Goal: Information Seeking & Learning: Learn about a topic

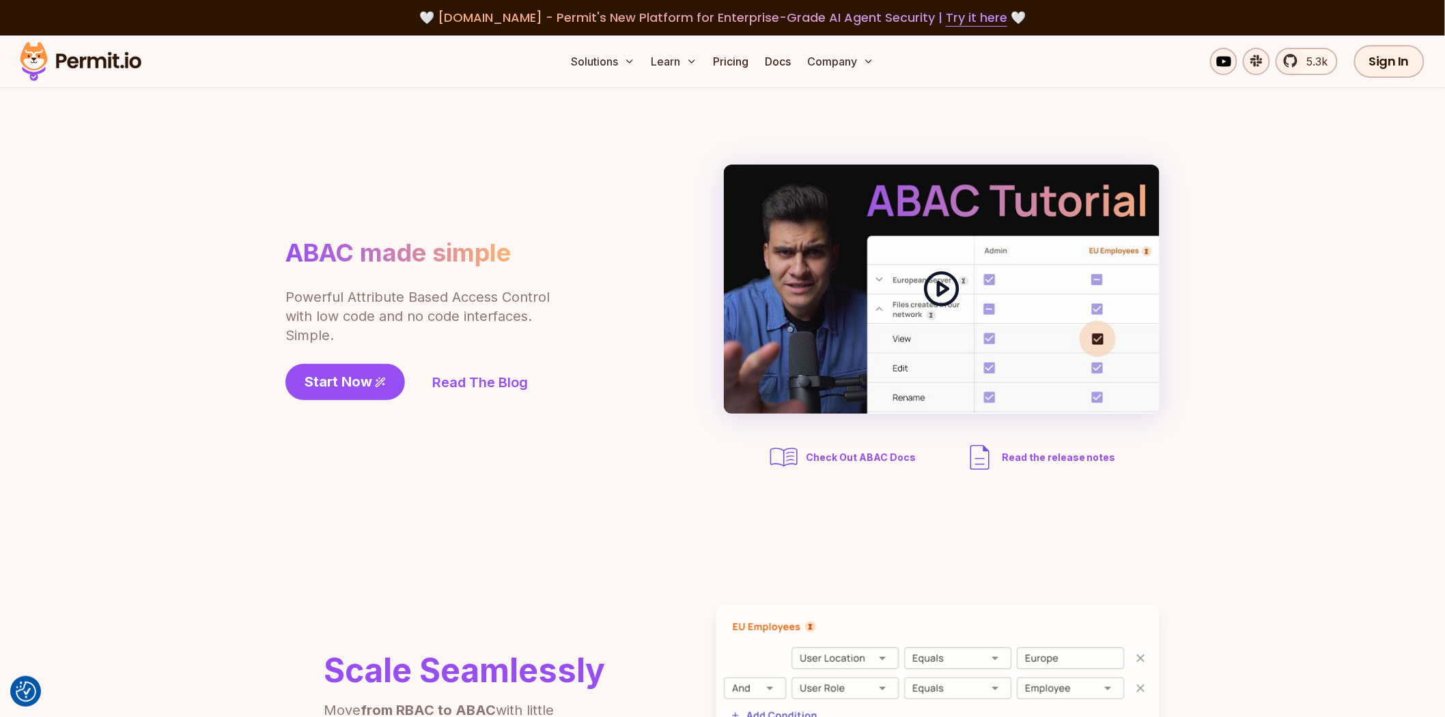
click at [939, 287] on polygon at bounding box center [944, 289] width 10 height 13
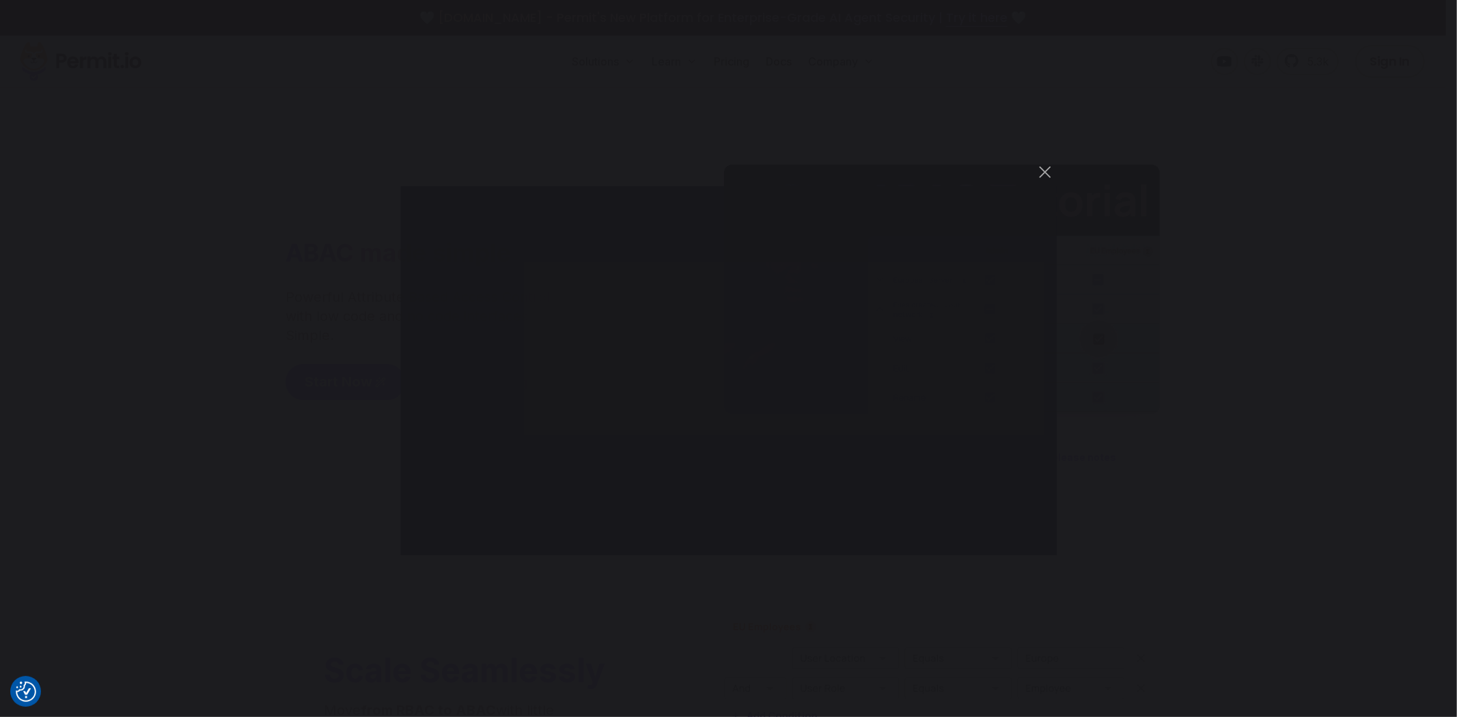
click at [237, 444] on div "You can close this modal content with the ESC key" at bounding box center [728, 358] width 1457 height 717
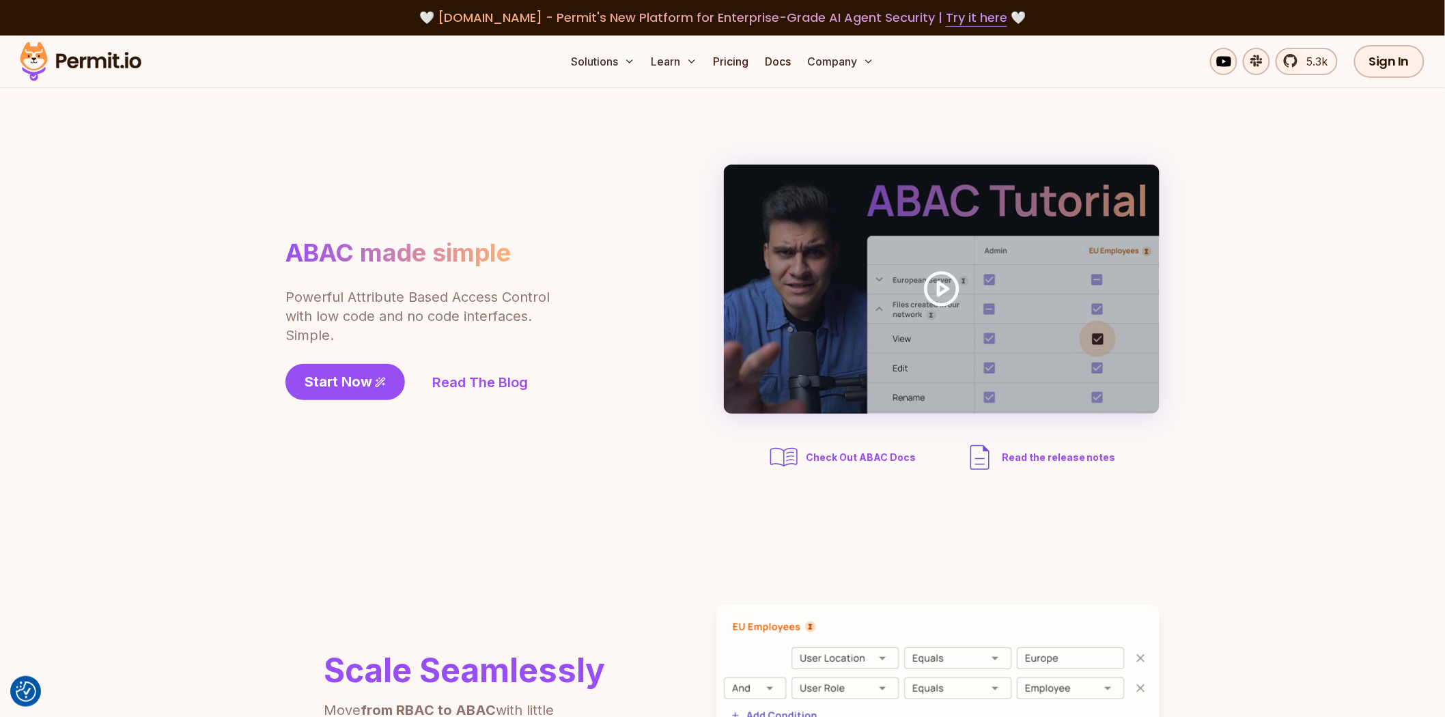
click at [733, 77] on div "Solutions Learn Pricing Docs Company 5.3k Sign In Start Now" at bounding box center [722, 62] width 1445 height 53
click at [735, 69] on link "Pricing" at bounding box center [731, 61] width 46 height 27
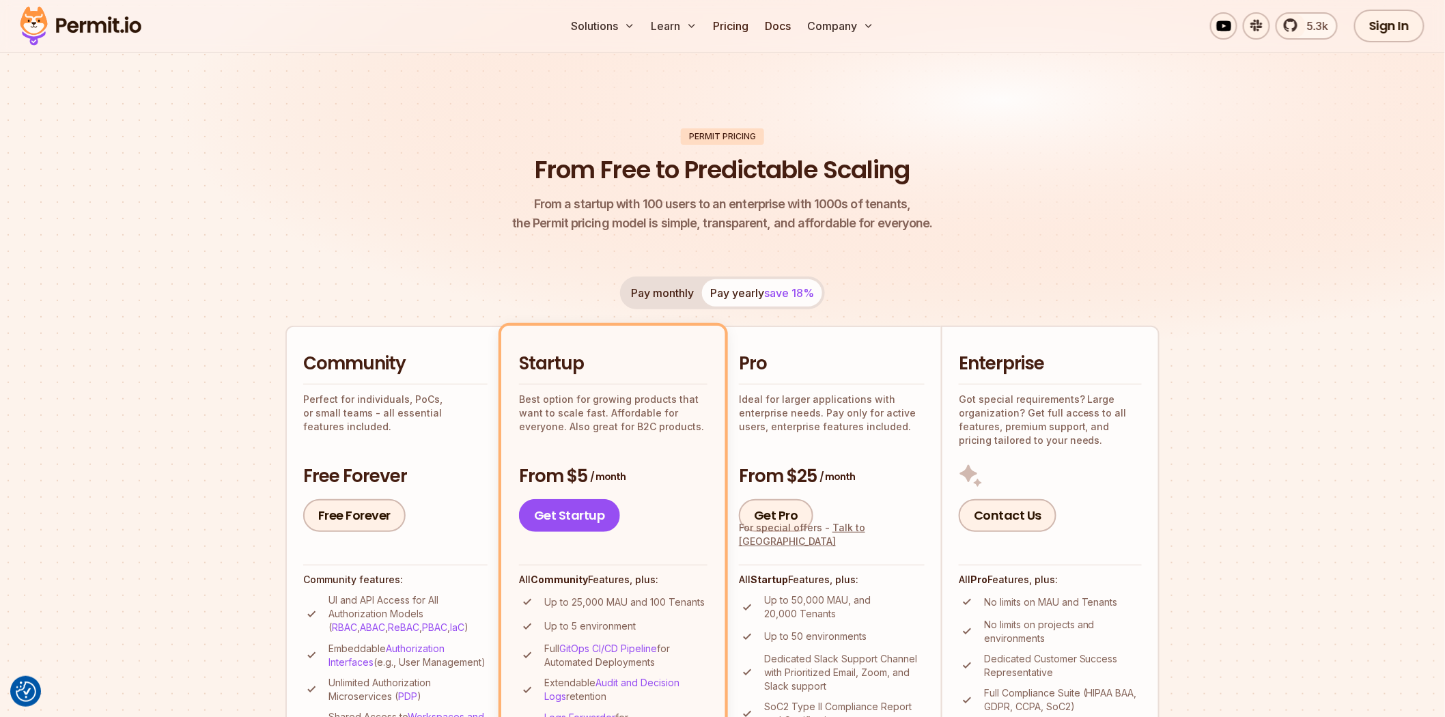
scroll to position [76, 0]
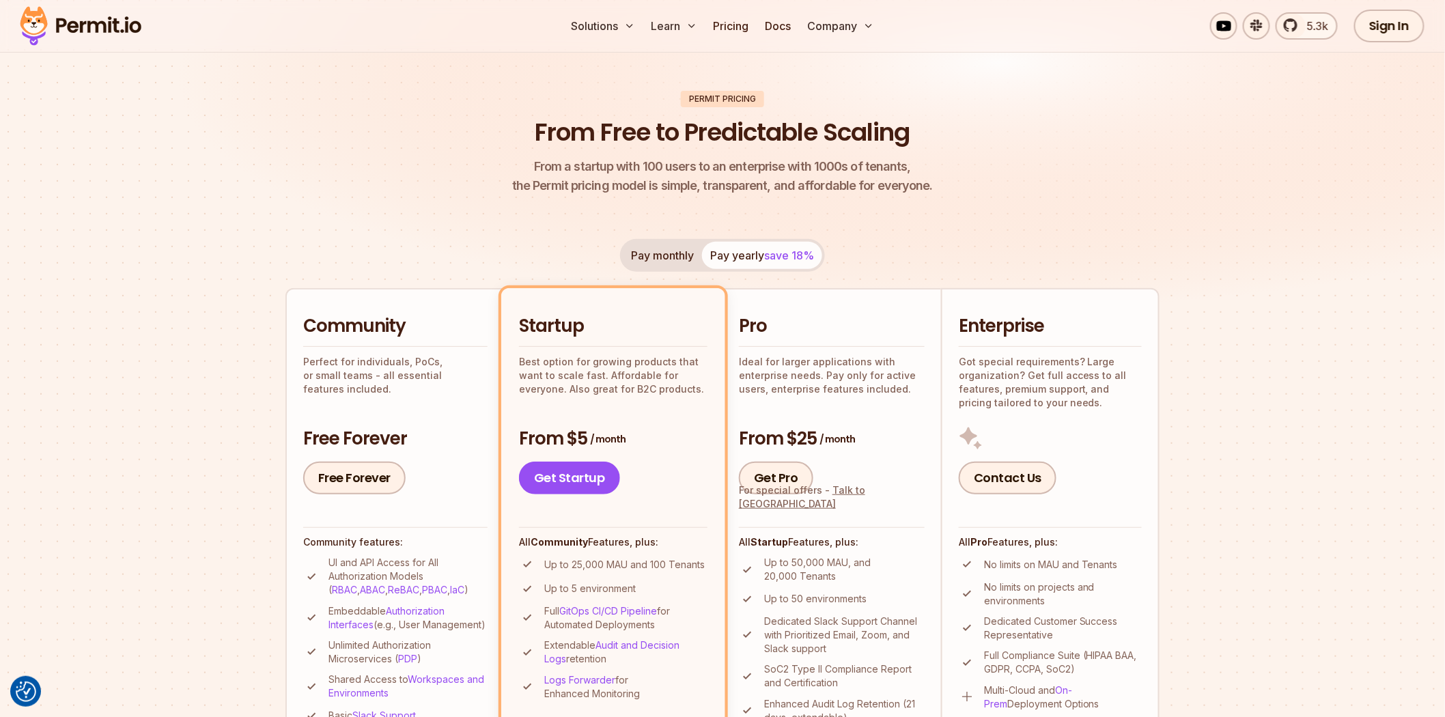
click at [219, 387] on section "Permit Pricing From Free to Predictable Scaling From a startup with 100 users t…" at bounding box center [722, 699] width 1445 height 1478
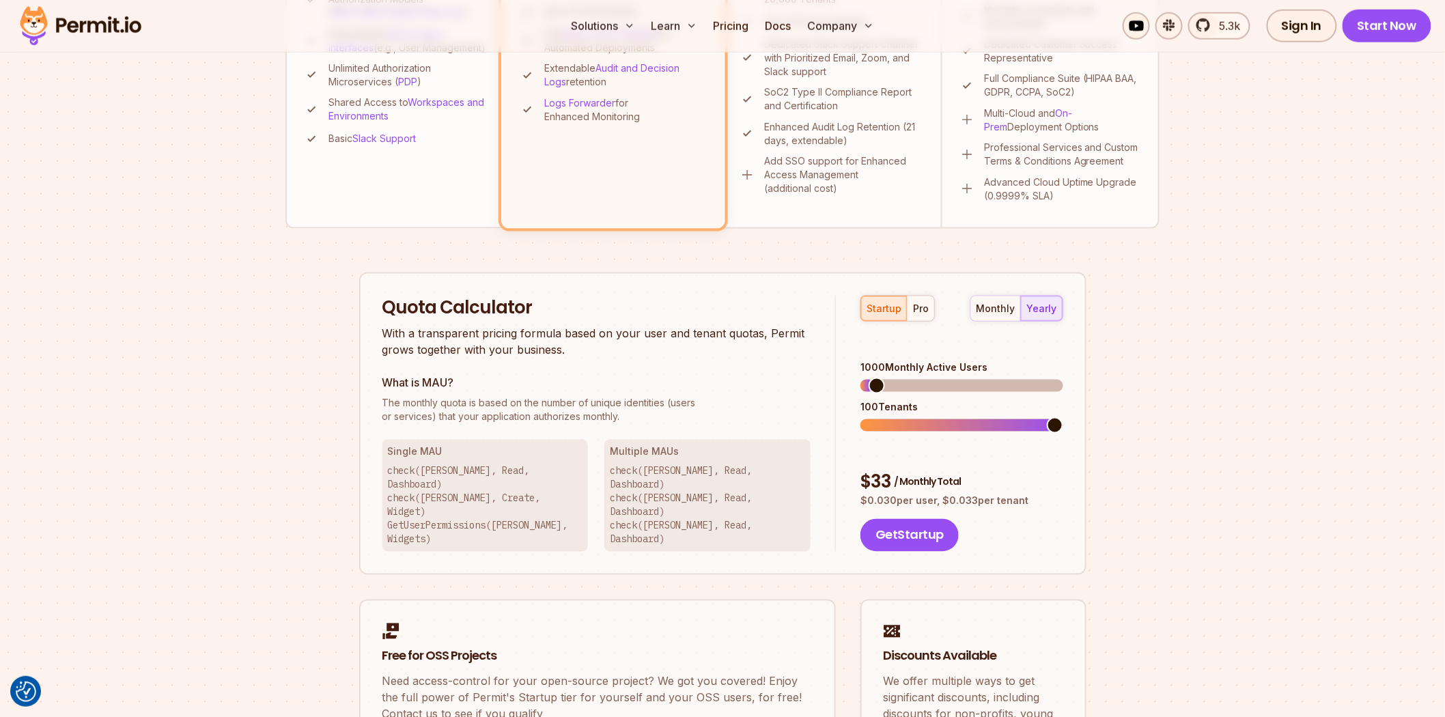
scroll to position [759, 0]
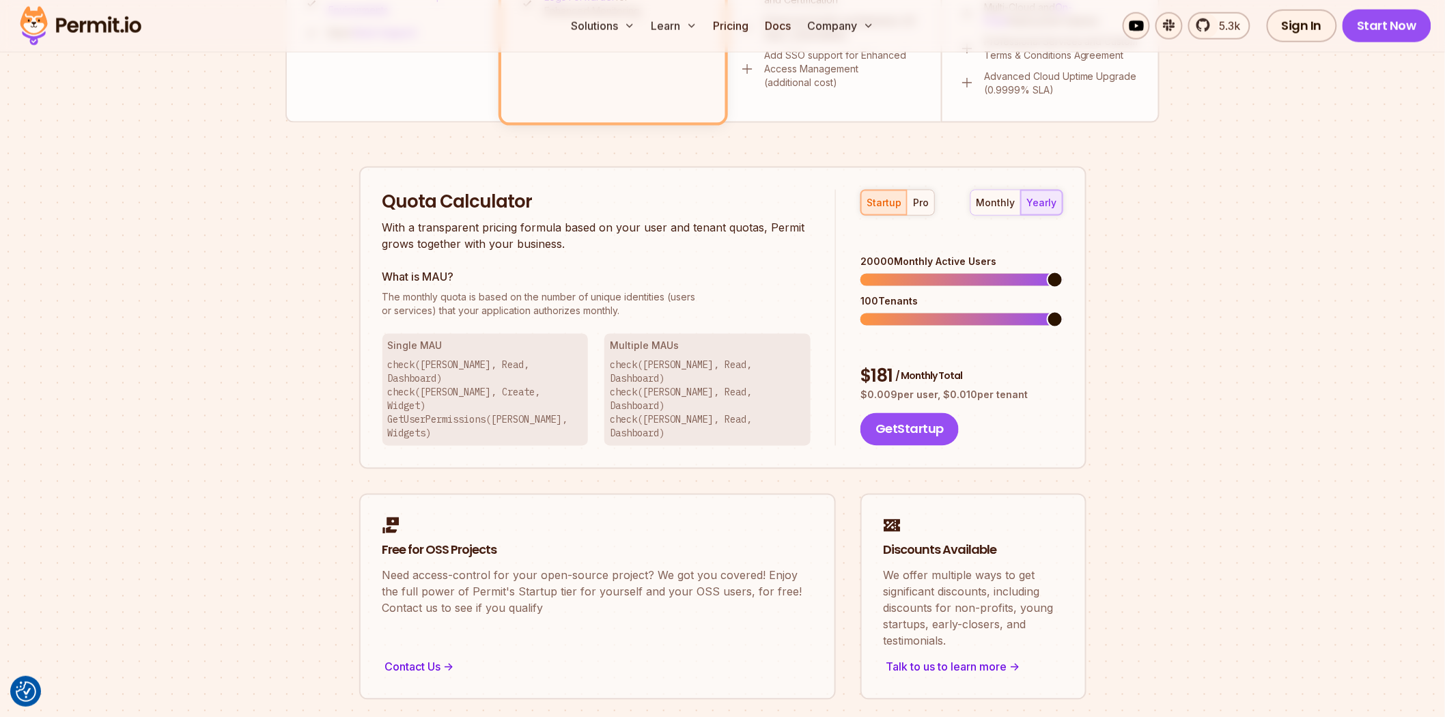
click at [1064, 272] on span at bounding box center [1055, 280] width 16 height 16
click at [861, 311] on span at bounding box center [869, 319] width 16 height 16
click at [1064, 311] on span at bounding box center [1055, 319] width 16 height 16
click at [861, 272] on span at bounding box center [869, 280] width 16 height 16
click at [1064, 311] on span at bounding box center [1055, 319] width 16 height 16
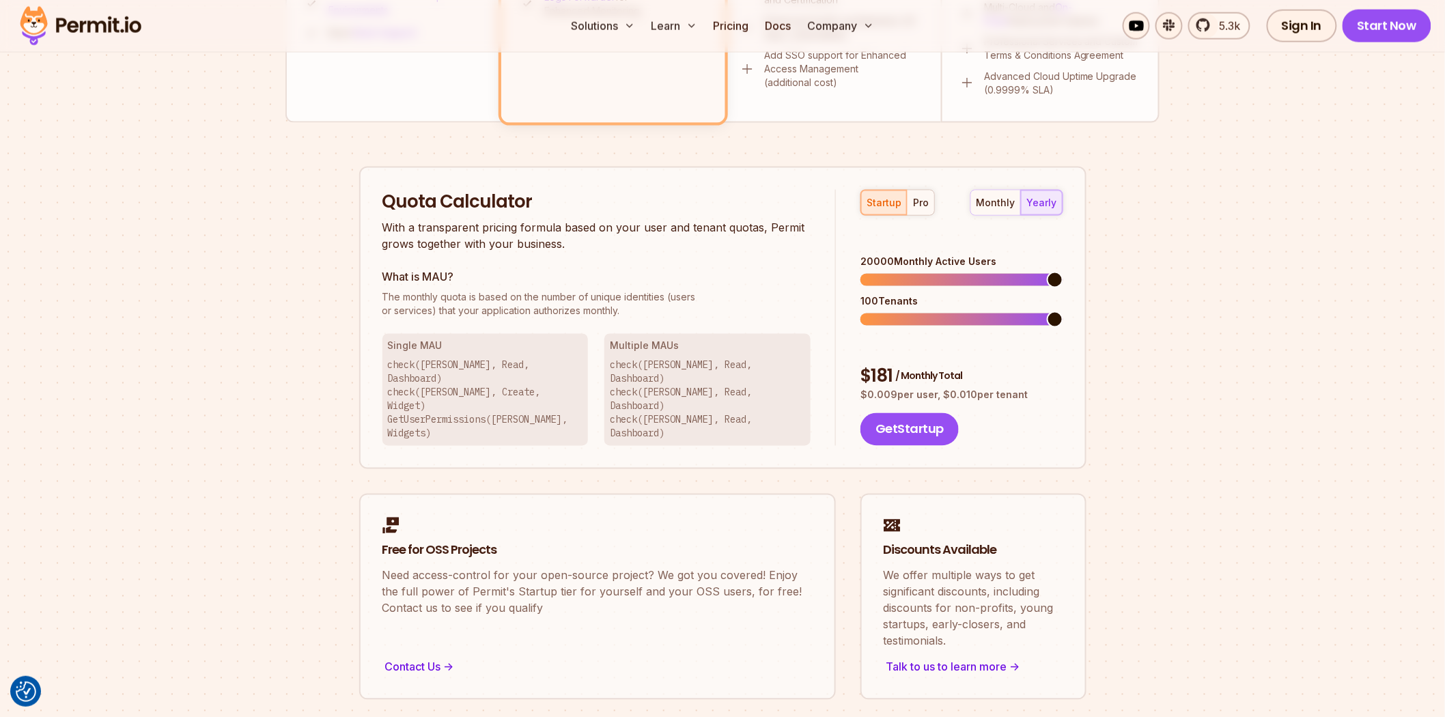
click at [1064, 272] on span at bounding box center [1055, 280] width 16 height 16
click at [1053, 194] on div "monthly yearly" at bounding box center [1017, 203] width 93 height 26
click at [924, 199] on div "pro" at bounding box center [921, 203] width 16 height 14
click at [1064, 272] on span at bounding box center [1055, 280] width 16 height 16
click at [1064, 311] on span at bounding box center [1055, 319] width 16 height 16
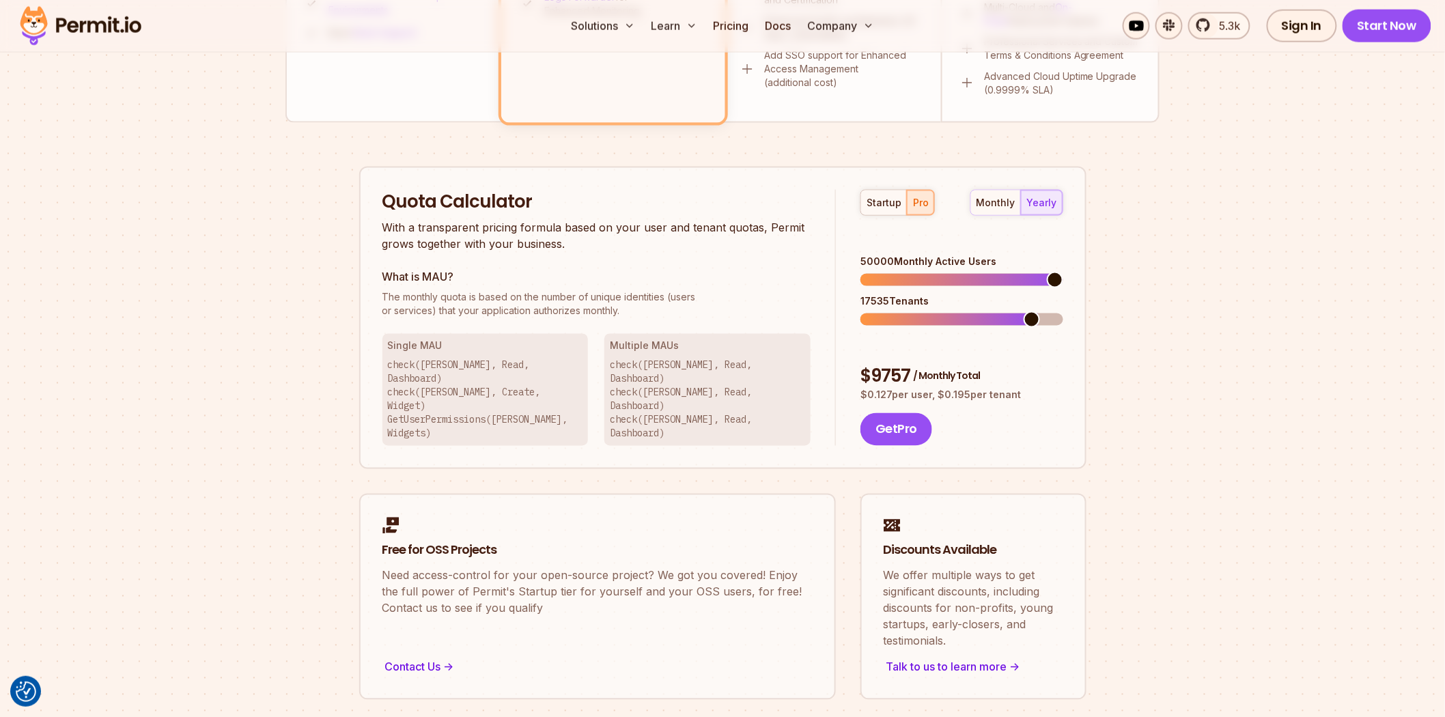
click at [1039, 311] on span at bounding box center [1032, 319] width 16 height 16
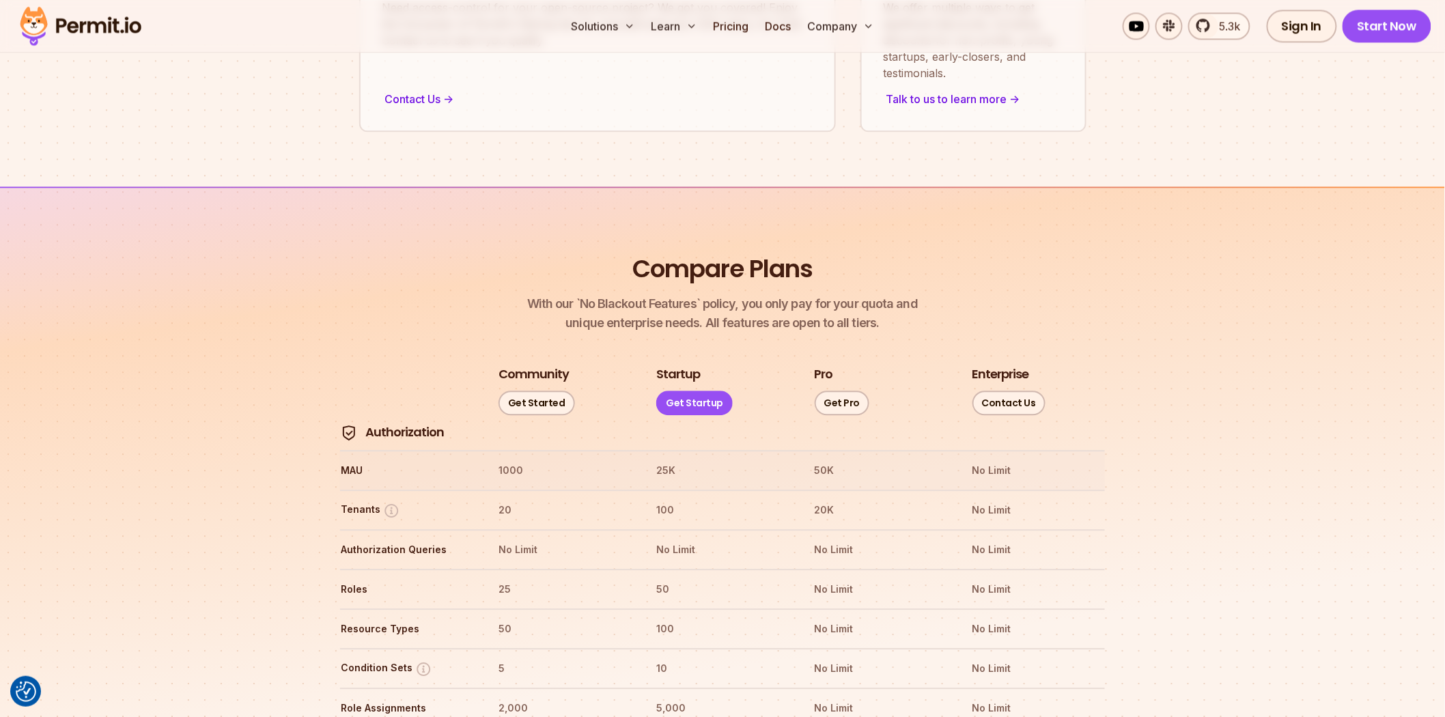
scroll to position [1290, 0]
